Goal: Information Seeking & Learning: Learn about a topic

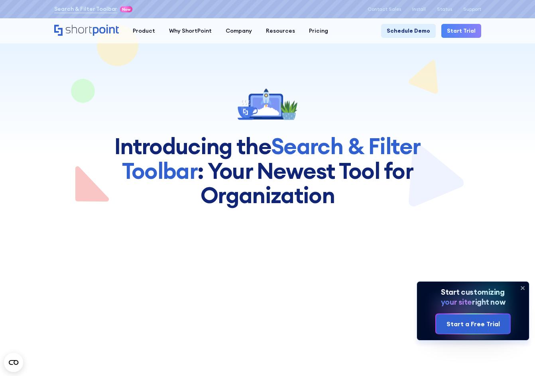
click at [522, 286] on icon at bounding box center [522, 288] width 13 height 13
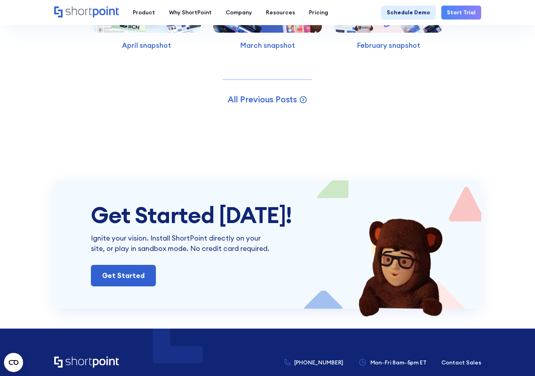
scroll to position [1793, 0]
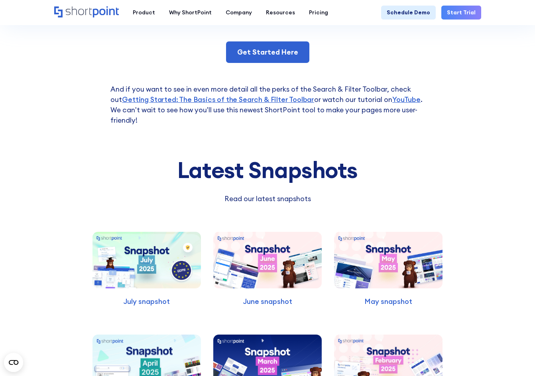
click at [132, 251] on img at bounding box center [146, 260] width 108 height 57
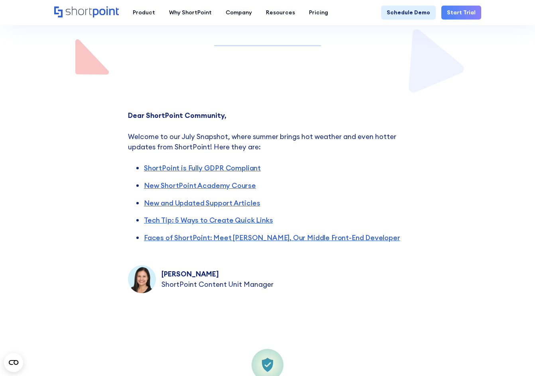
scroll to position [239, 0]
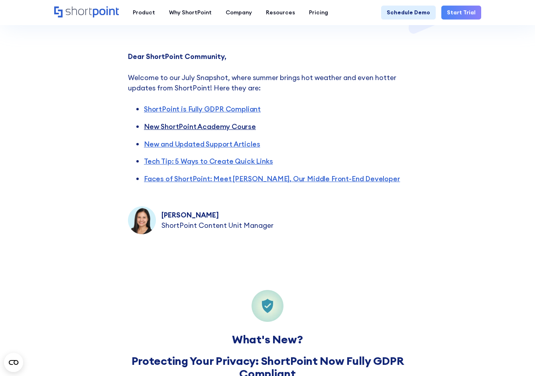
click at [201, 125] on link "New ShortPoint Academy Course" at bounding box center [200, 126] width 112 height 9
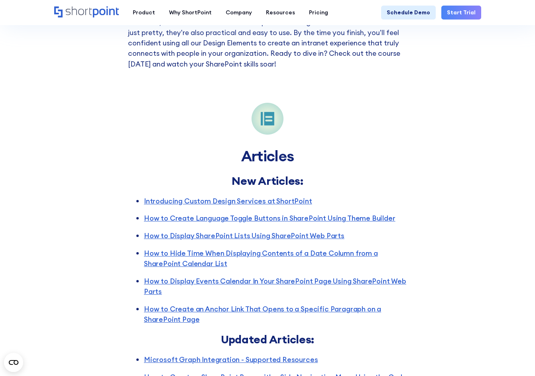
scroll to position [1089, 0]
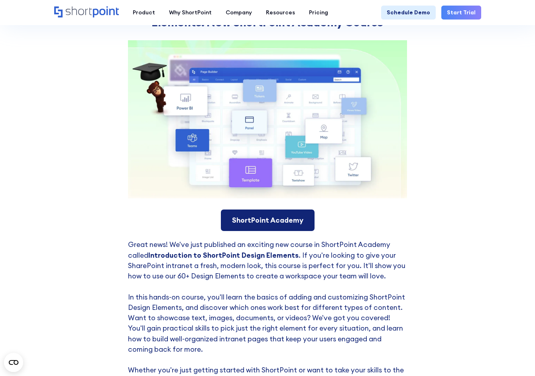
click at [271, 223] on link "ShortPoint Academy" at bounding box center [268, 221] width 94 height 22
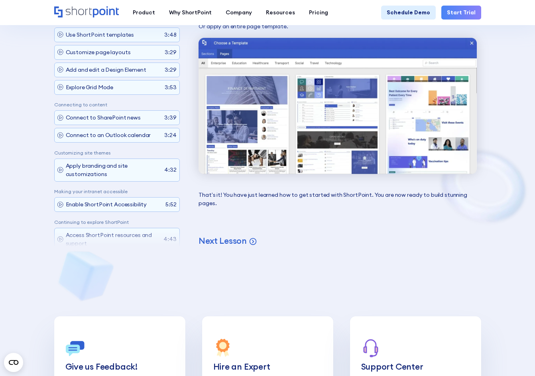
scroll to position [2033, 0]
